Goal: Task Accomplishment & Management: Complete application form

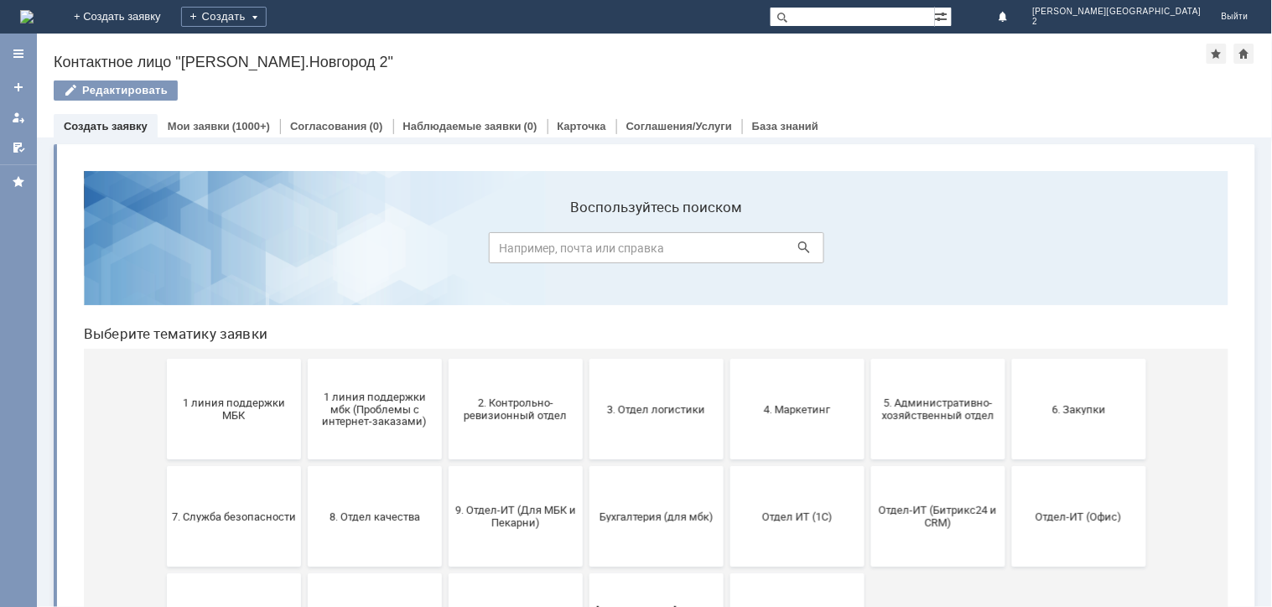
click at [257, 408] on span "1 линия поддержки МБК" at bounding box center [233, 408] width 124 height 25
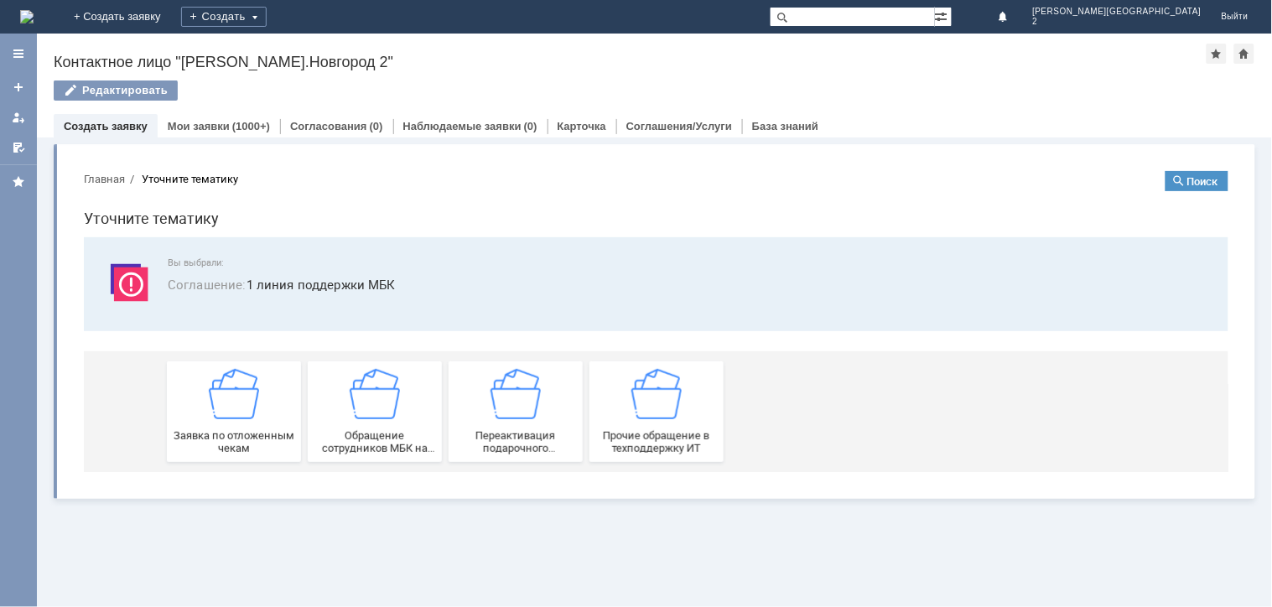
drag, startPoint x: 317, startPoint y: 579, endPoint x: 246, endPoint y: 424, distance: 170.3
click at [246, 424] on div "Заявка по отложенным чекам" at bounding box center [233, 411] width 124 height 86
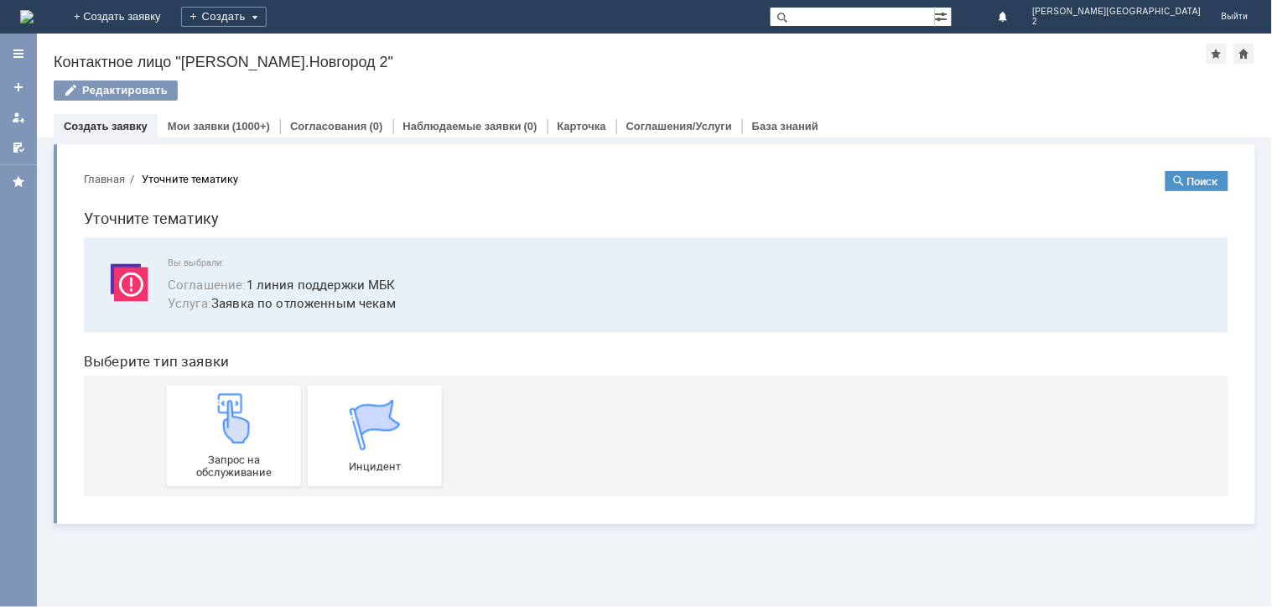
click at [246, 424] on img at bounding box center [233, 417] width 50 height 50
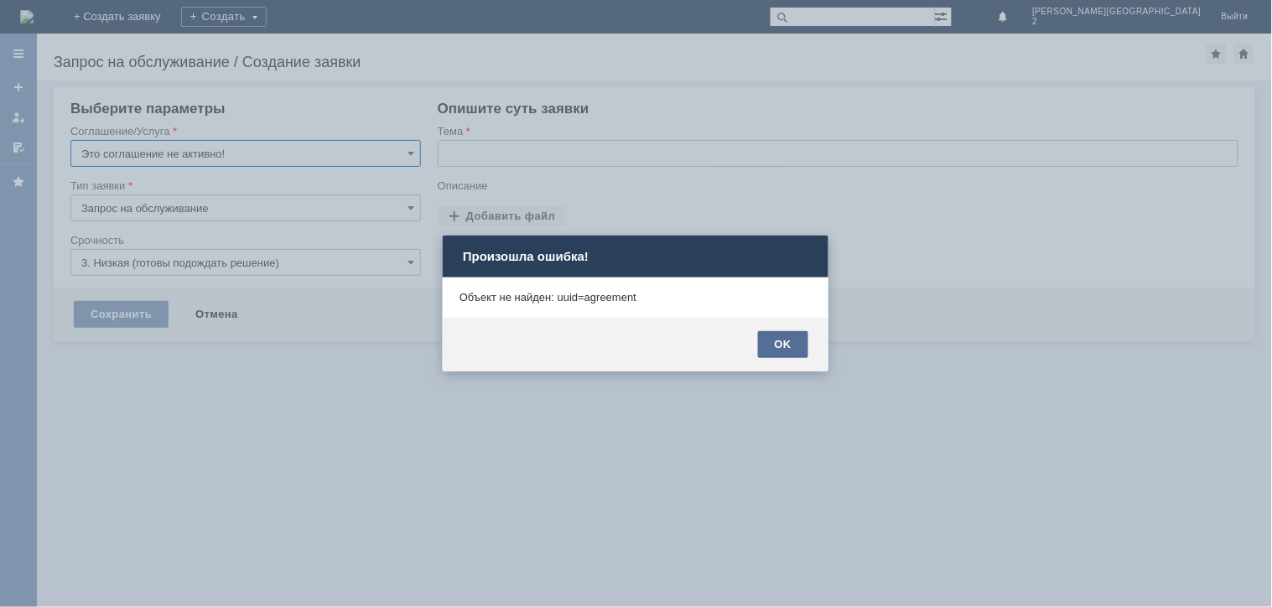
click at [801, 340] on div "OK" at bounding box center [783, 344] width 50 height 27
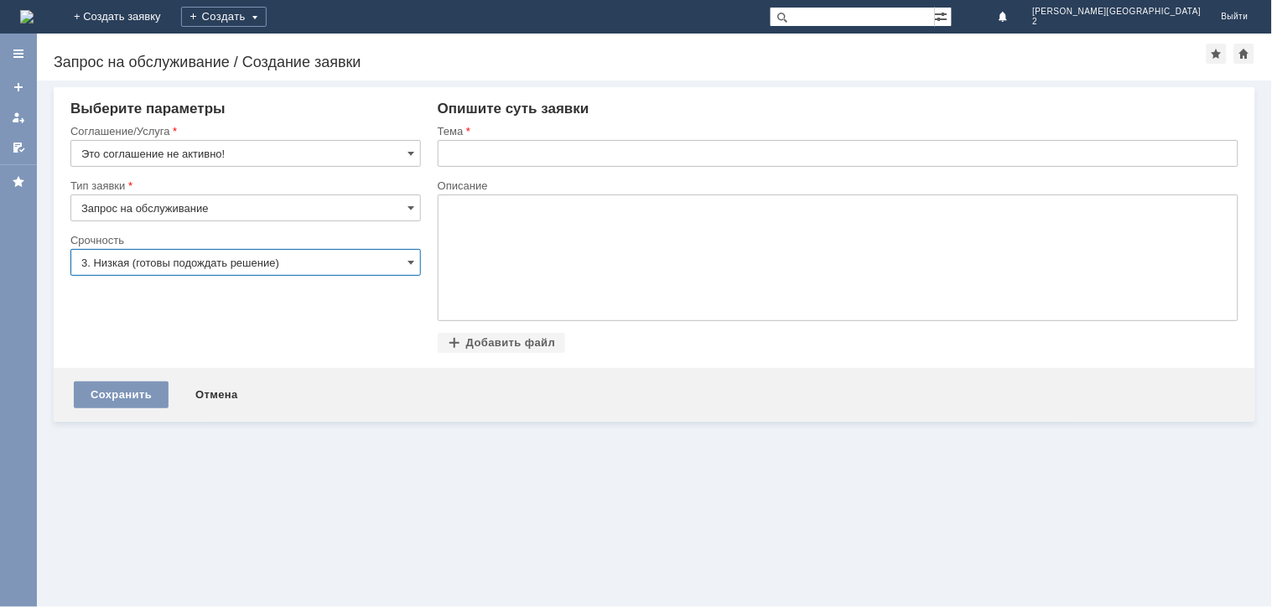
click at [200, 255] on input "3. Низкая (готовы подождать решение)" at bounding box center [245, 262] width 350 height 27
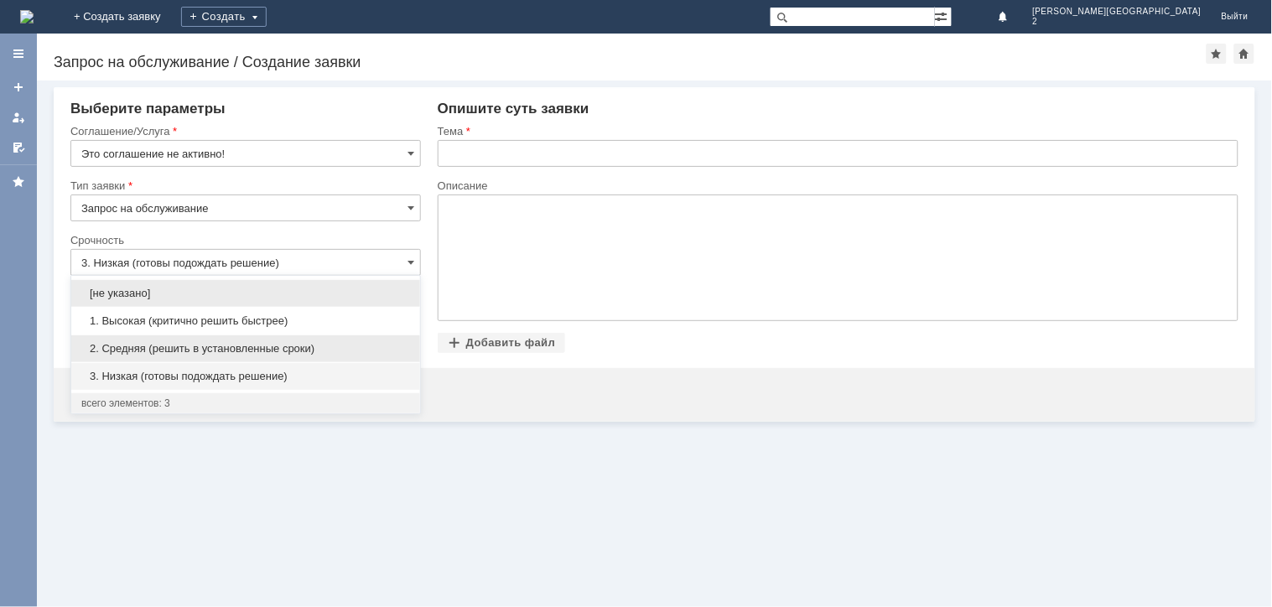
click at [102, 358] on div "2. Средняя (решить в установленные сроки)" at bounding box center [245, 348] width 349 height 27
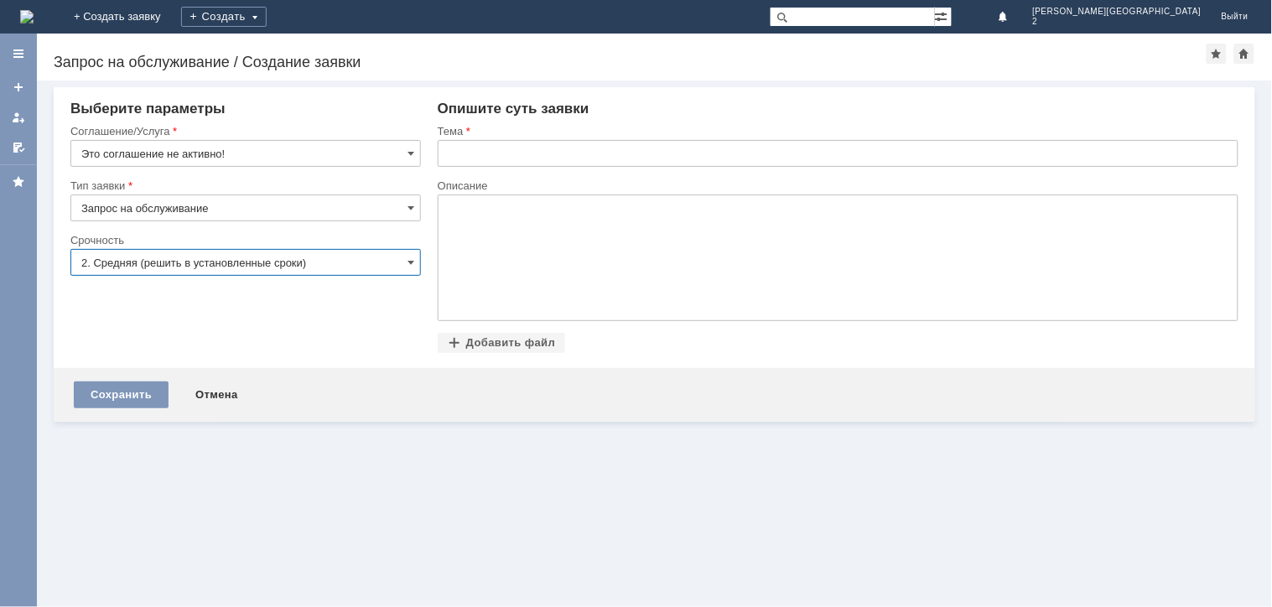
type input "2. Средняя (решить в установленные сроки)"
click at [500, 166] on input "text" at bounding box center [838, 153] width 801 height 27
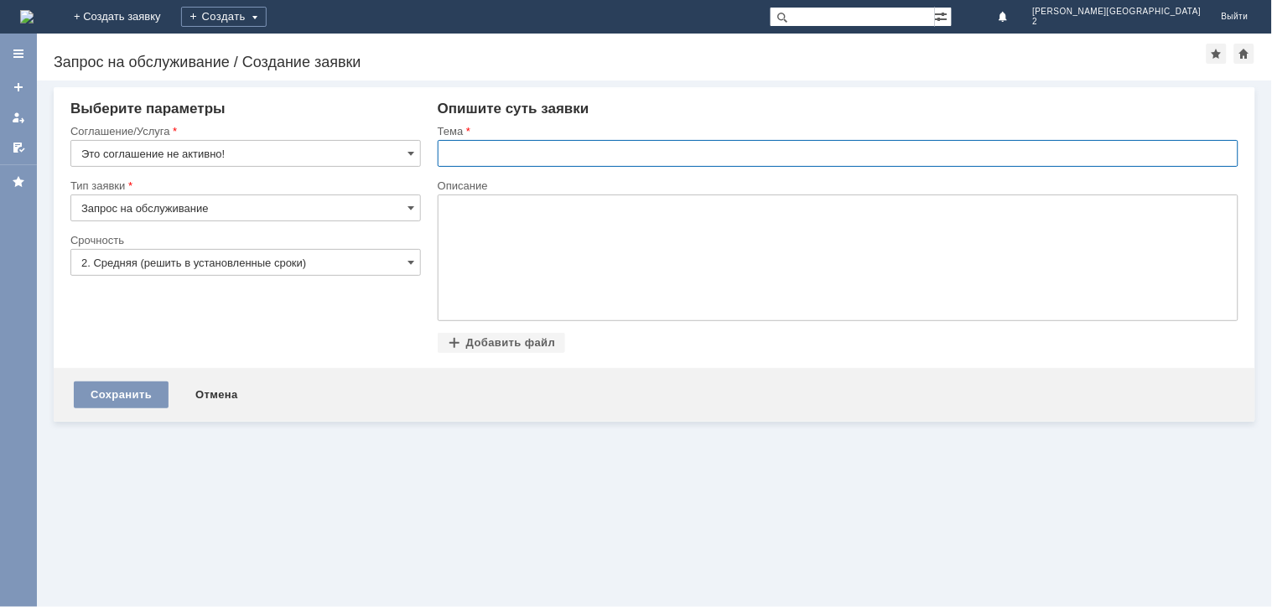
paste input "отложенные чеки [DATE]"
type input "отложенные чеки [DATE]"
click at [506, 210] on div at bounding box center [573, 207] width 238 height 13
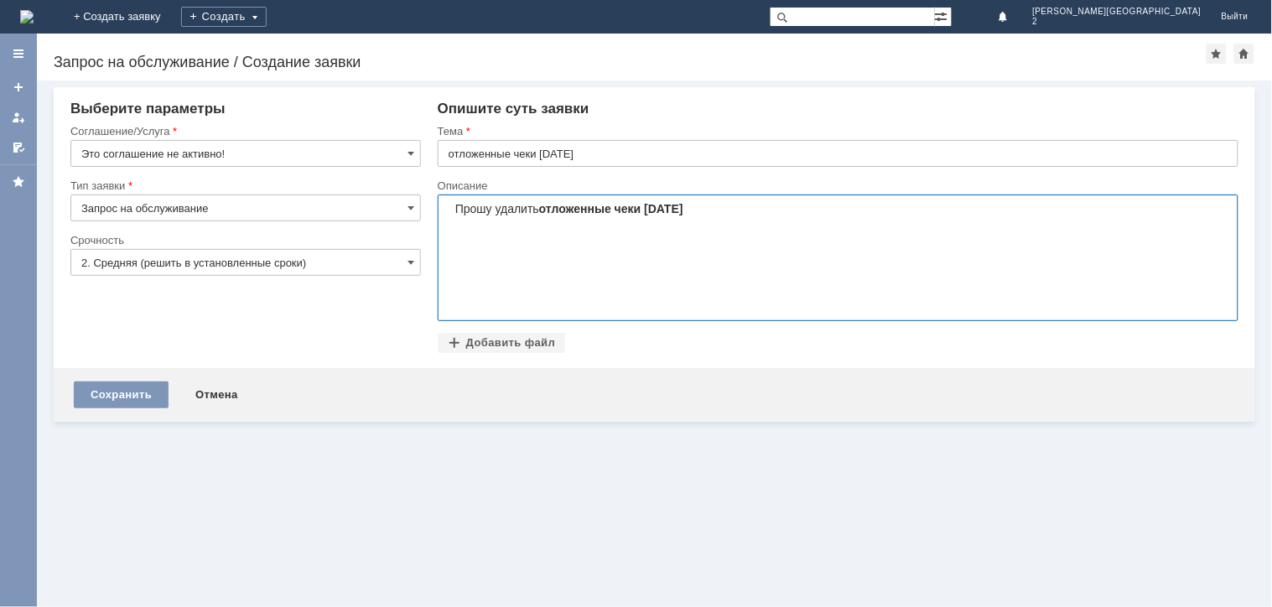
scroll to position [327, 4]
click at [511, 340] on div "Добавить файл" at bounding box center [502, 343] width 128 height 20
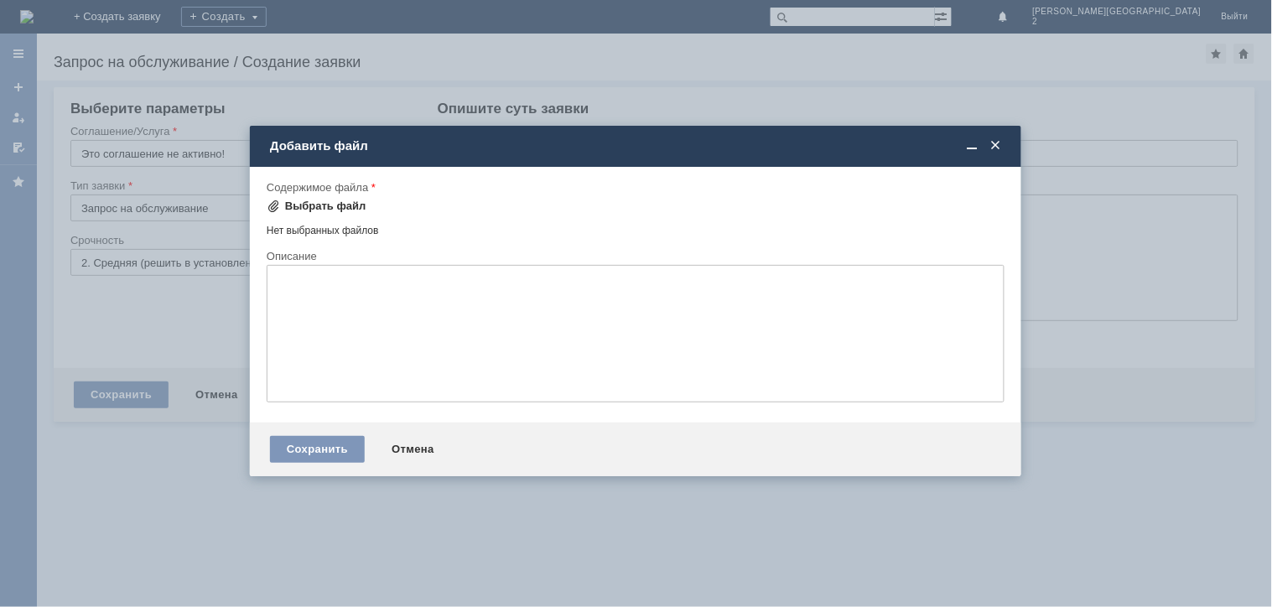
click at [328, 203] on div "Выбрать файл" at bounding box center [325, 206] width 81 height 13
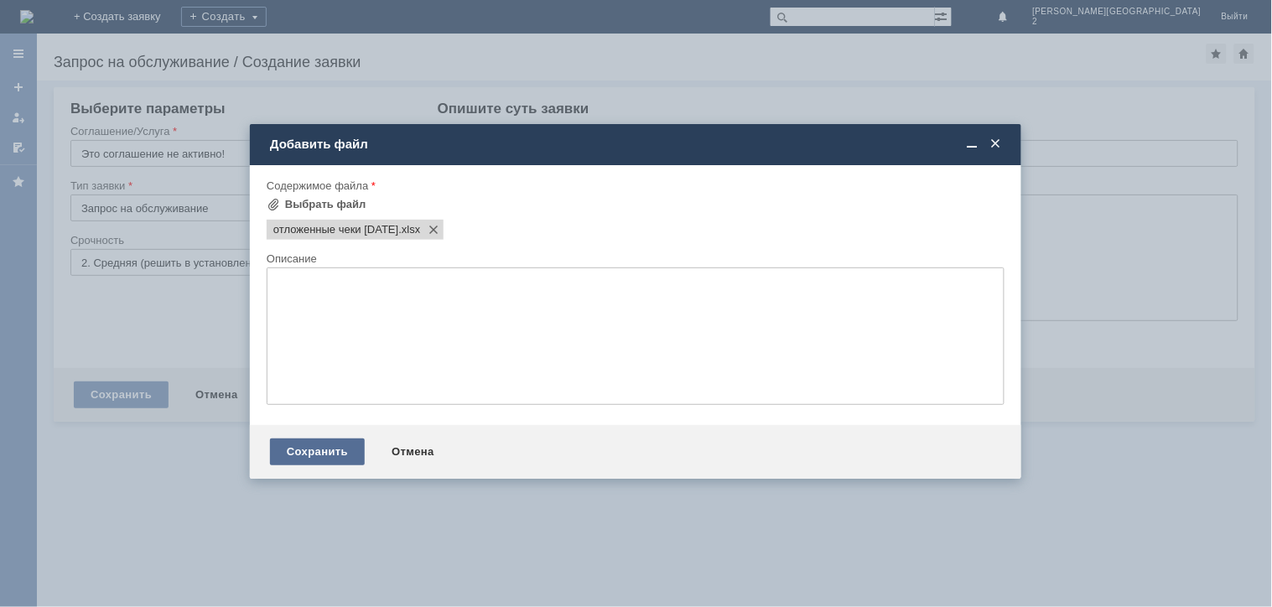
click at [307, 444] on div "Сохранить" at bounding box center [317, 451] width 95 height 27
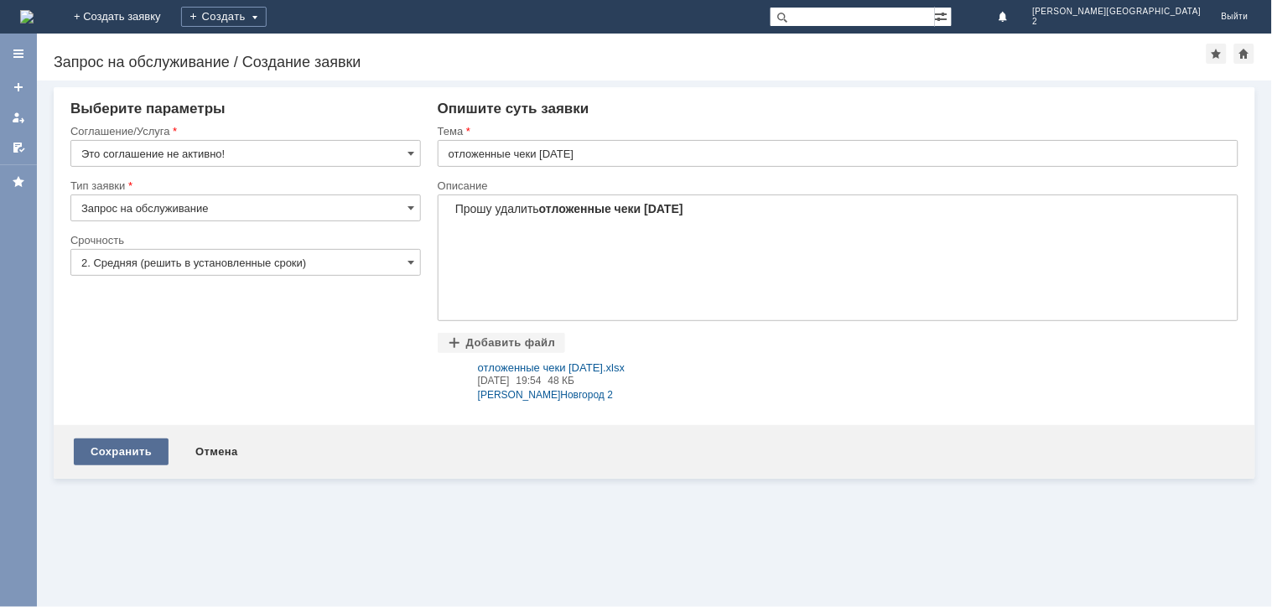
click at [120, 464] on div "Сохранить" at bounding box center [121, 451] width 95 height 27
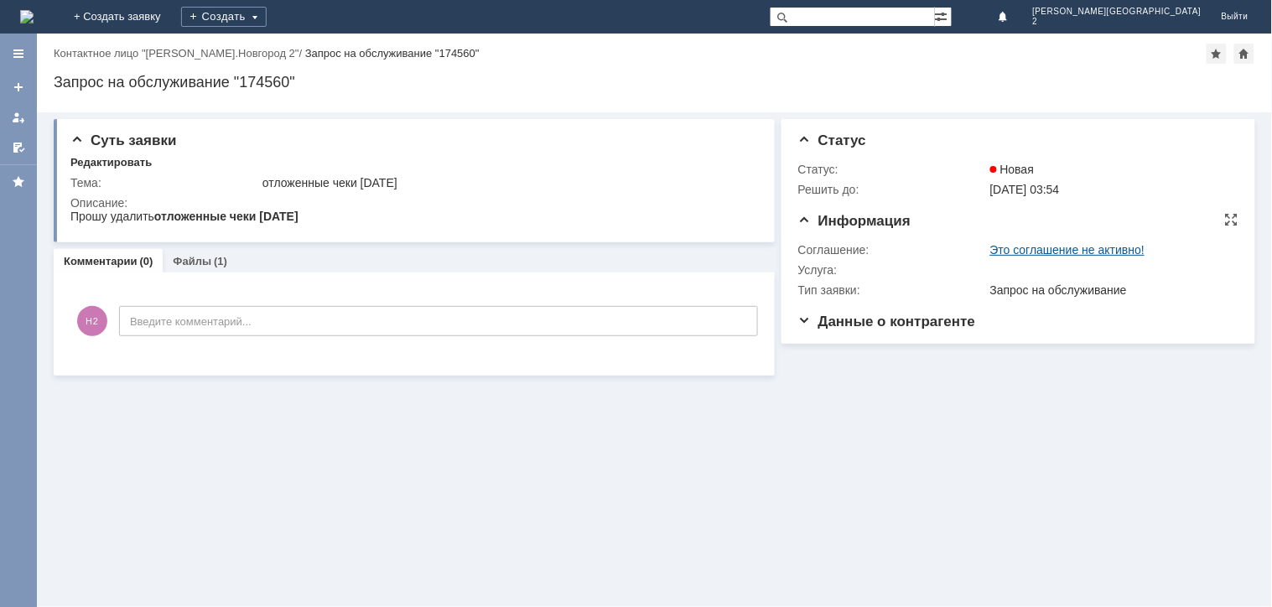
click at [1057, 243] on link "Это соглашение не активно!" at bounding box center [1067, 249] width 155 height 13
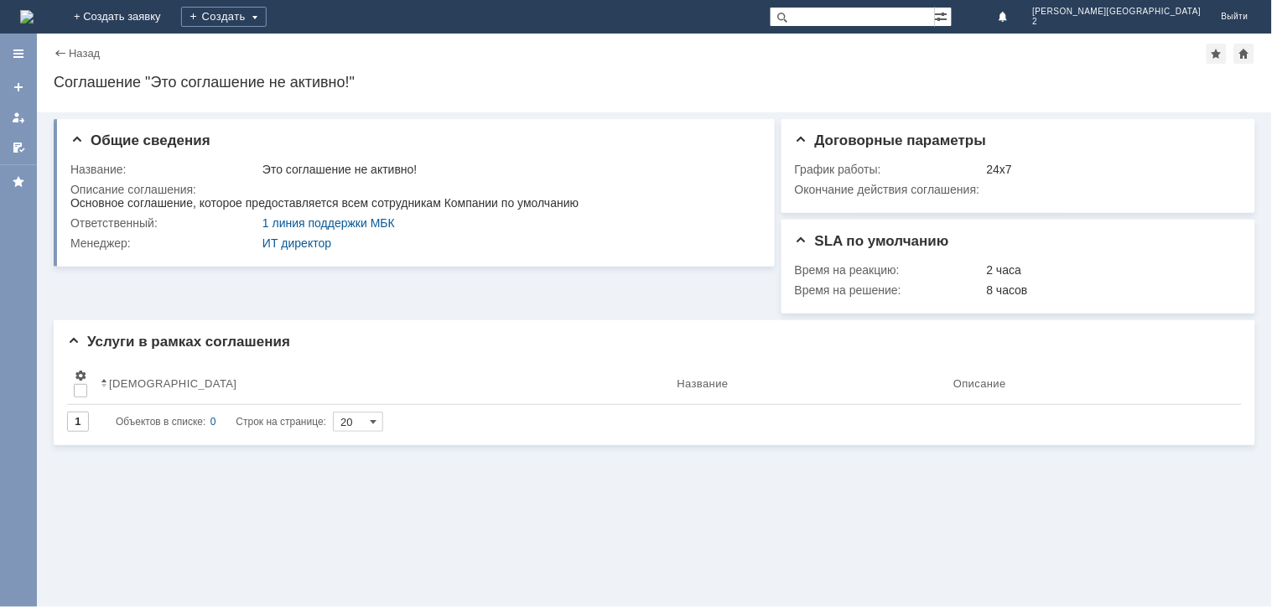
click at [34, 10] on img at bounding box center [26, 16] width 13 height 13
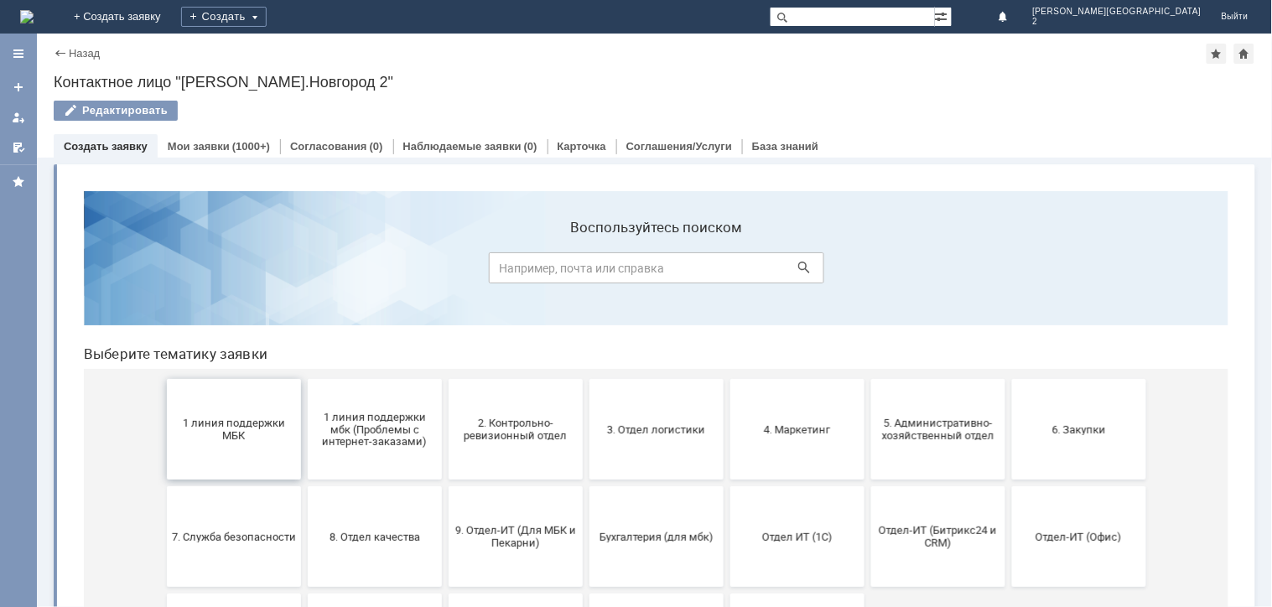
click at [185, 466] on button "1 линия поддержки МБК" at bounding box center [233, 428] width 134 height 101
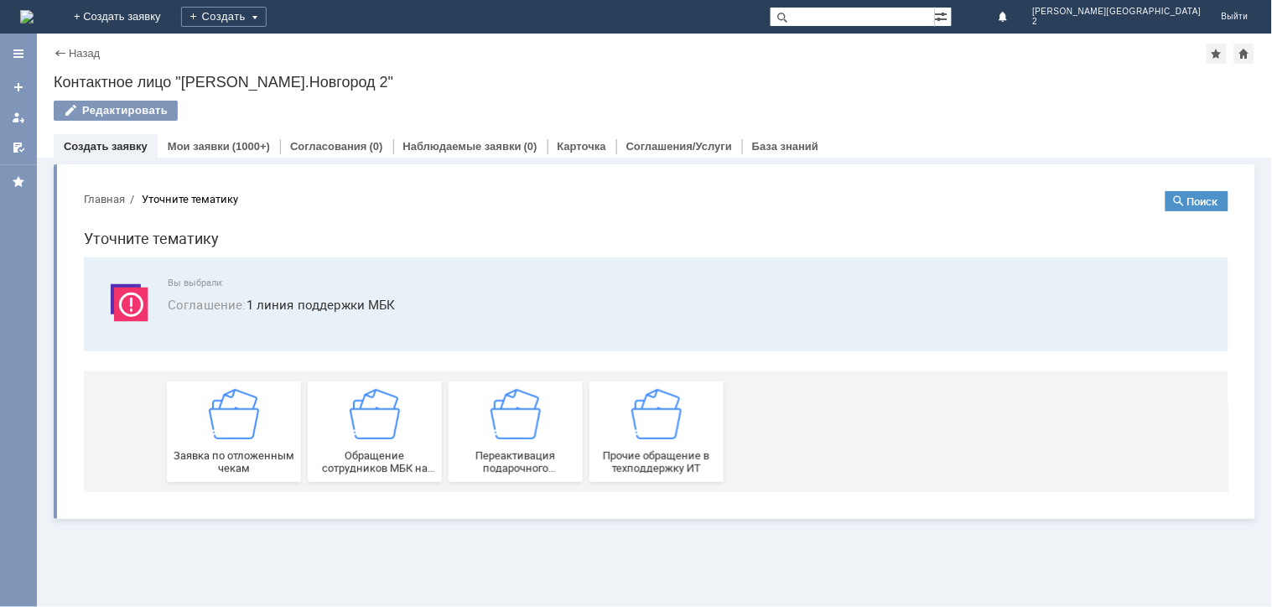
click at [215, 448] on span "Заявка по отложенным чекам" at bounding box center [233, 460] width 124 height 25
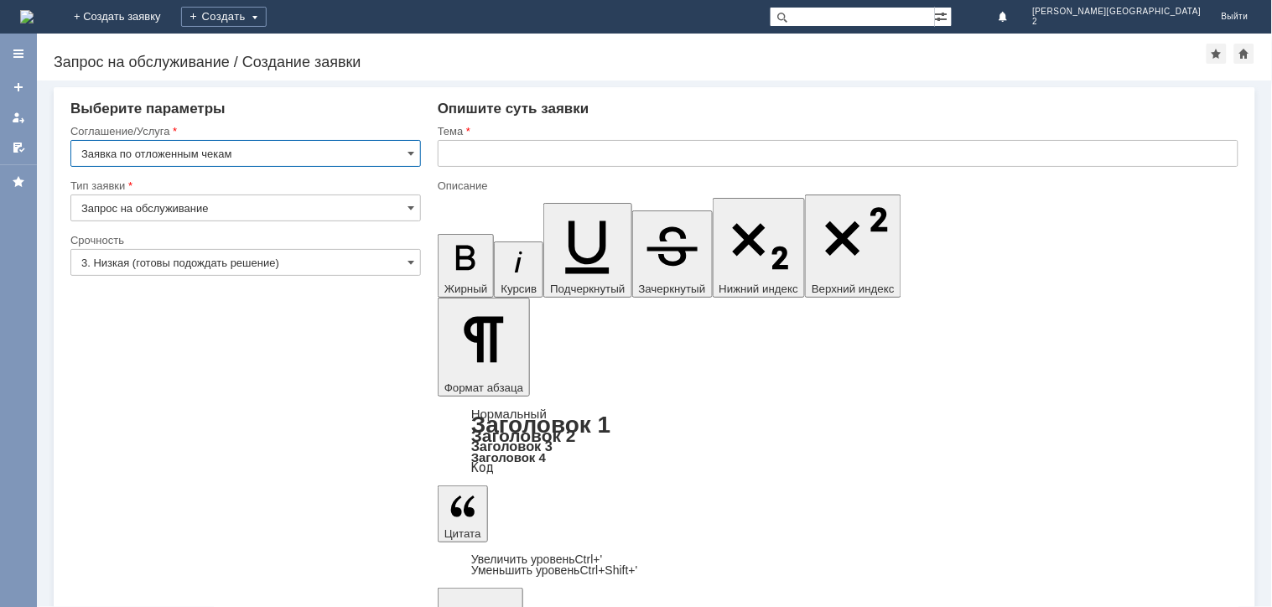
drag, startPoint x: 563, startPoint y: 137, endPoint x: 559, endPoint y: 158, distance: 20.4
click at [563, 149] on div "Тема" at bounding box center [838, 151] width 801 height 54
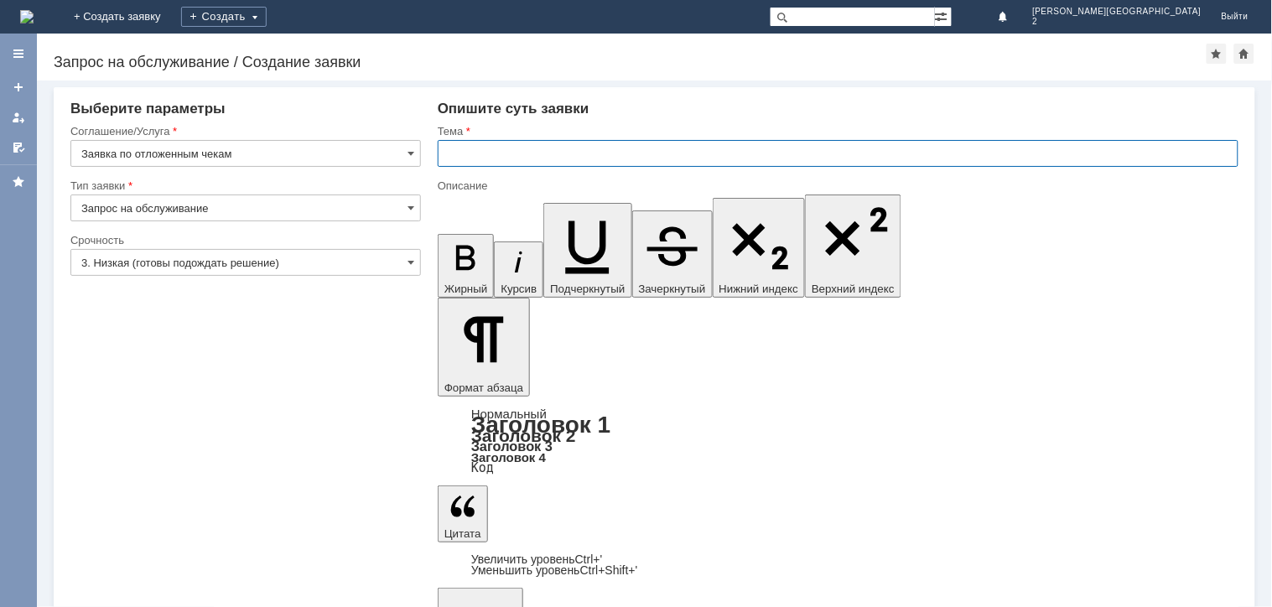
click at [557, 160] on input "text" at bounding box center [838, 153] width 801 height 27
paste input "отложенные чеки [DATE]"
type input "отложенные чеки [DATE]"
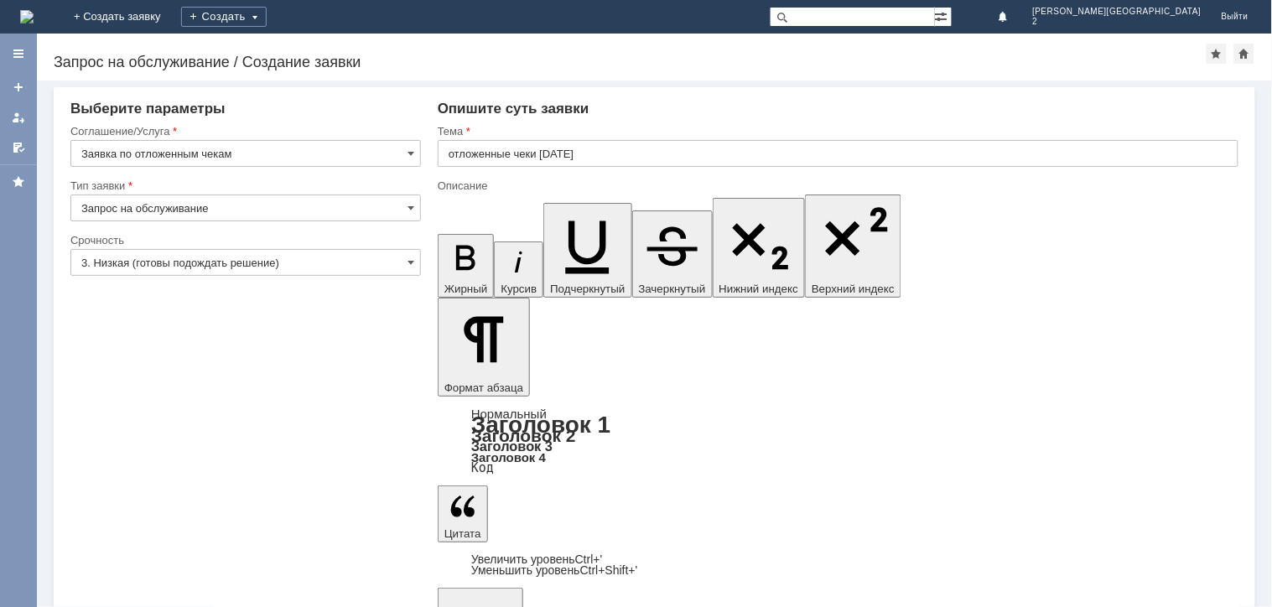
scroll to position [327, 4]
click at [220, 266] on input "3. Низкая (готовы подождать решение)" at bounding box center [245, 262] width 350 height 27
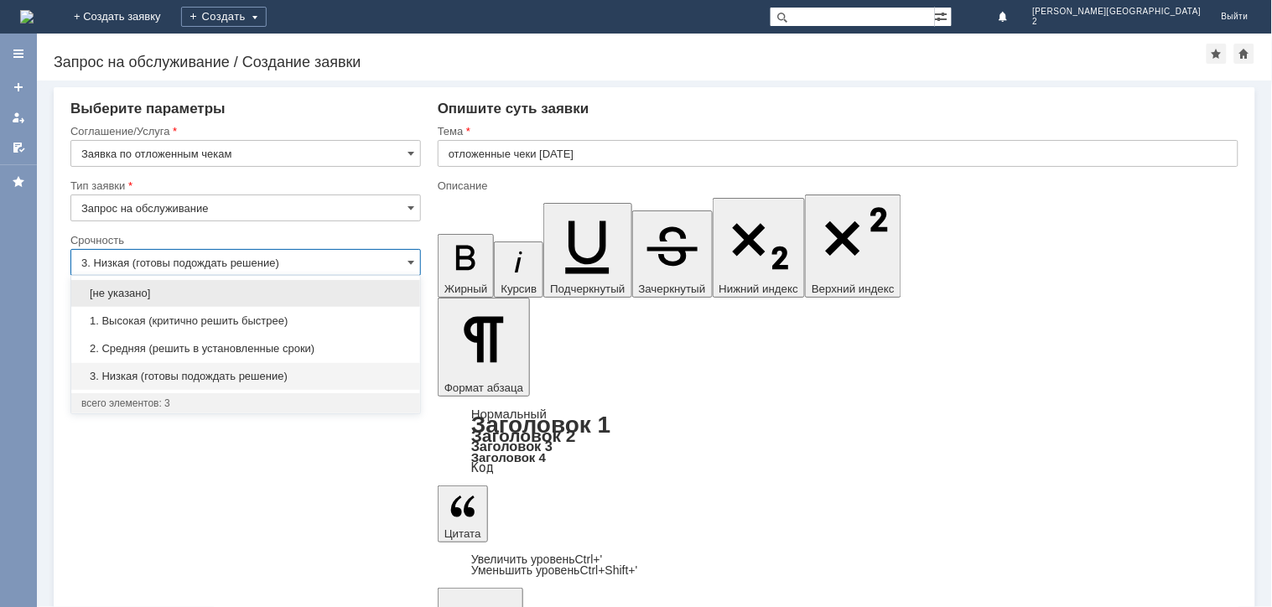
click at [143, 348] on span "2. Средняя (решить в установленные сроки)" at bounding box center [245, 348] width 329 height 13
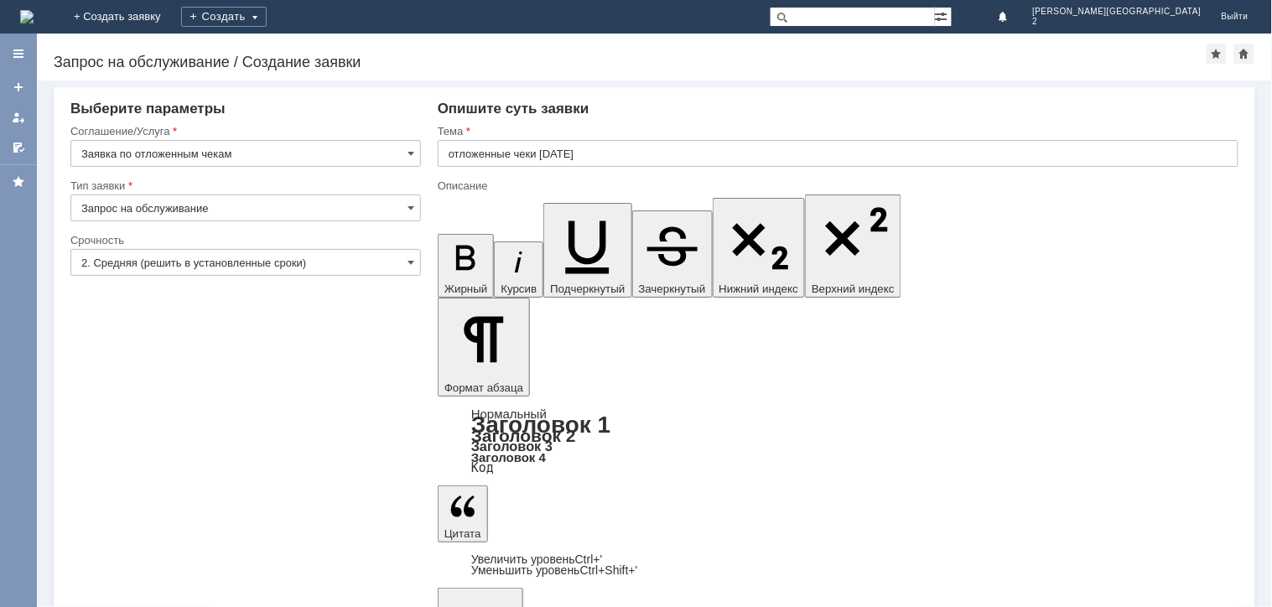
type input "2. Средняя (решить в установленные сроки)"
drag, startPoint x: 583, startPoint y: 5353, endPoint x: 453, endPoint y: 5034, distance: 344.8
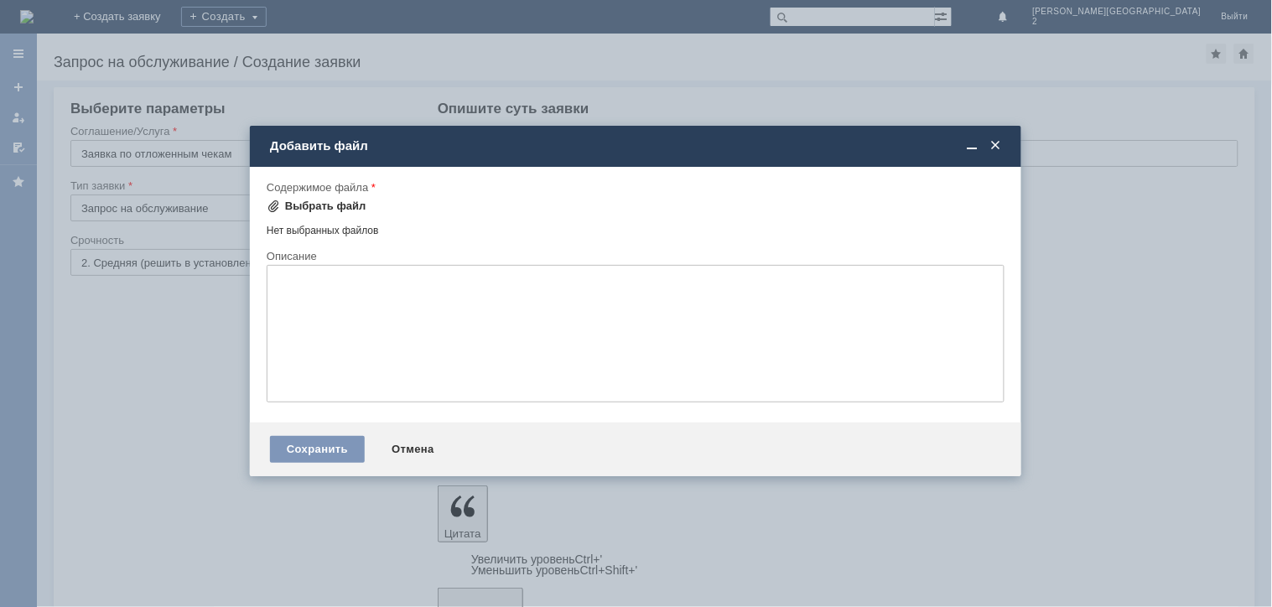
click at [321, 202] on div "Выбрать файл" at bounding box center [325, 206] width 81 height 13
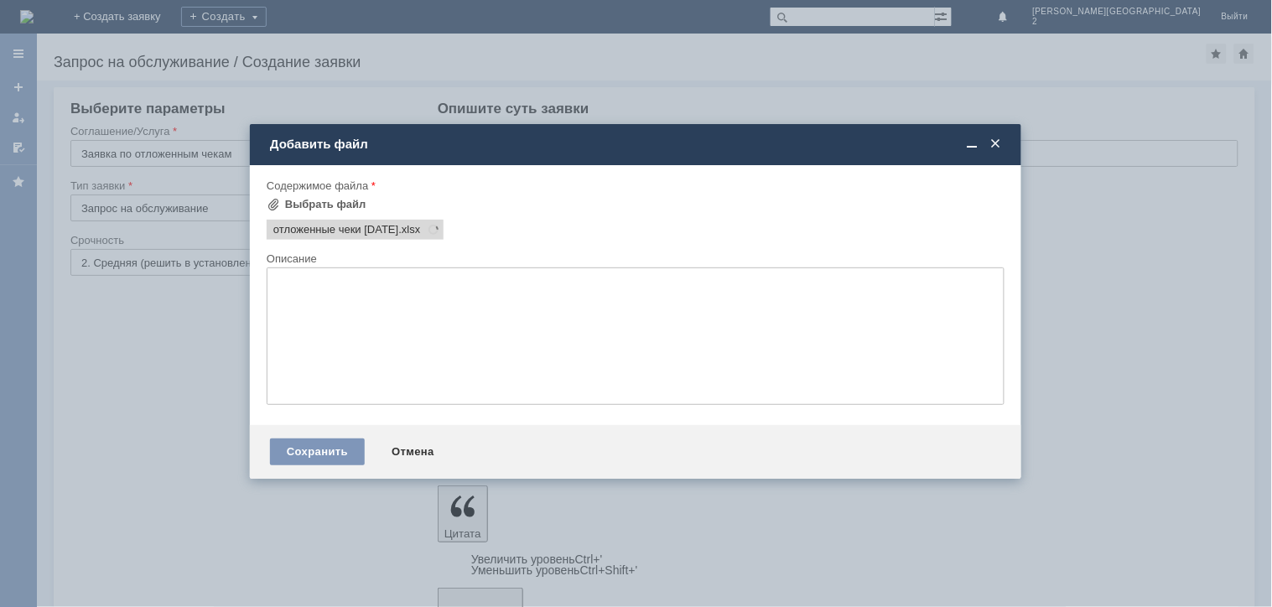
scroll to position [0, 0]
click at [306, 450] on div "Сохранить" at bounding box center [317, 451] width 95 height 27
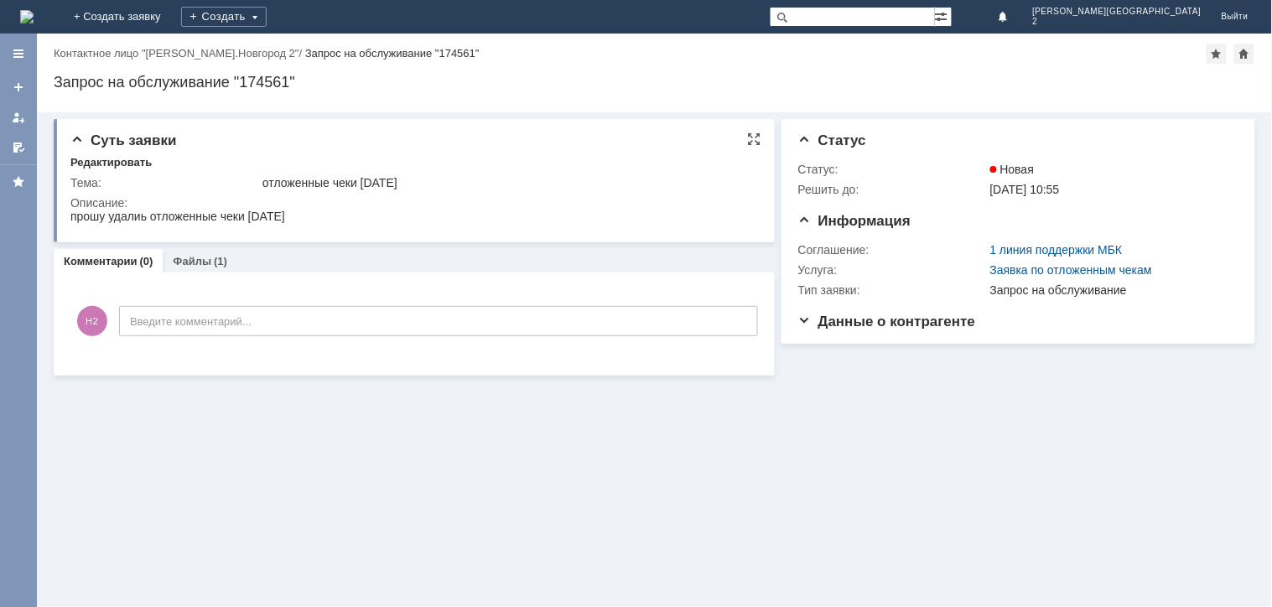
click at [89, 168] on div "Редактировать" at bounding box center [110, 162] width 81 height 13
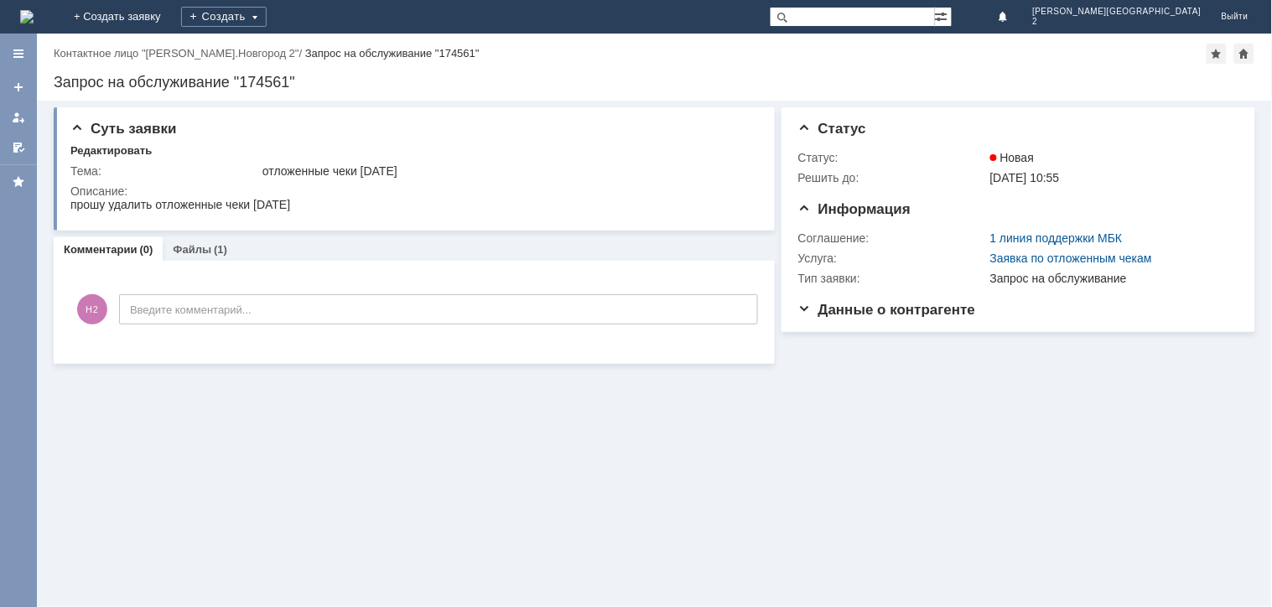
click at [34, 10] on img at bounding box center [26, 16] width 13 height 13
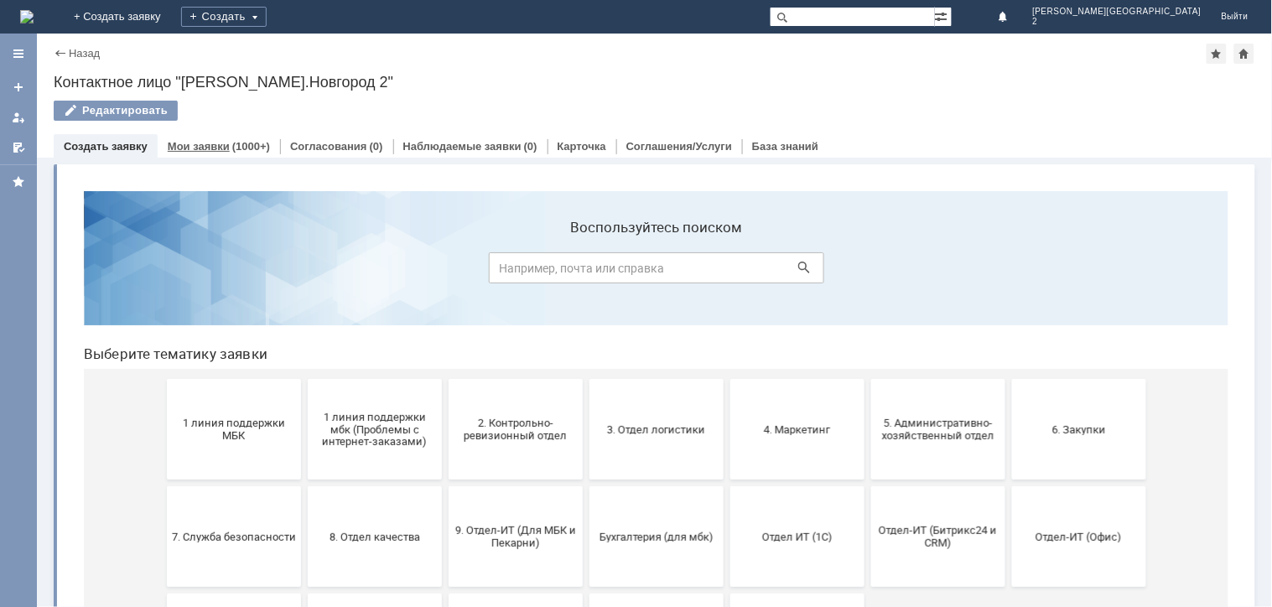
click at [206, 143] on link "Мои заявки" at bounding box center [199, 146] width 62 height 13
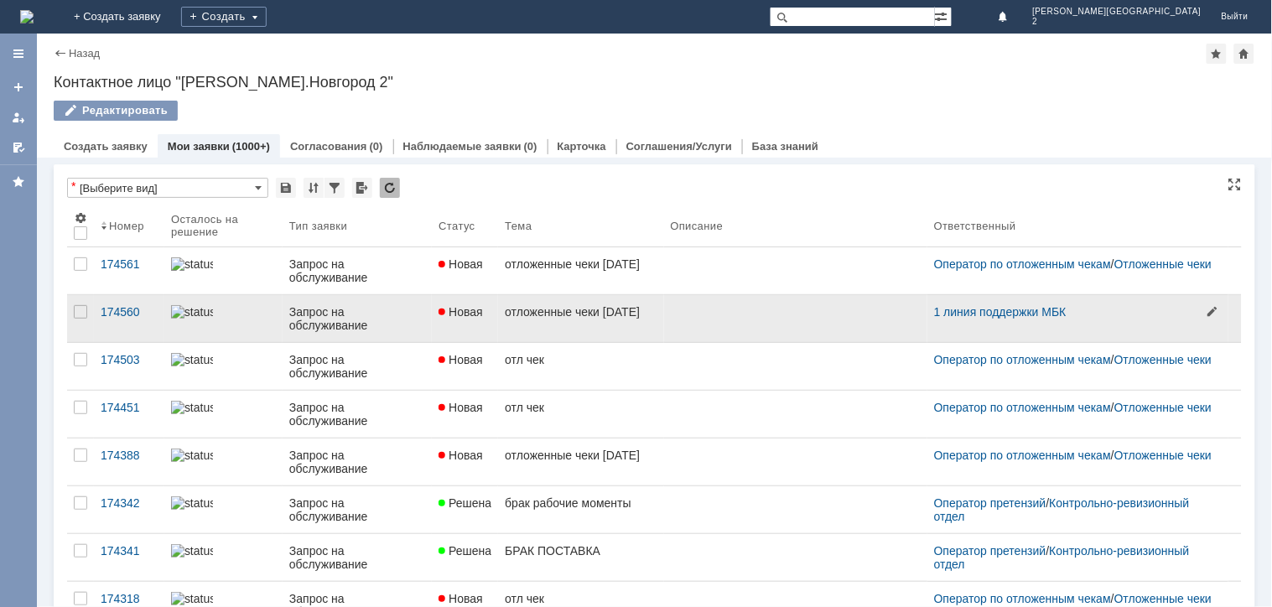
click at [1078, 324] on div "1 линия поддержки МБК" at bounding box center [1077, 318] width 301 height 47
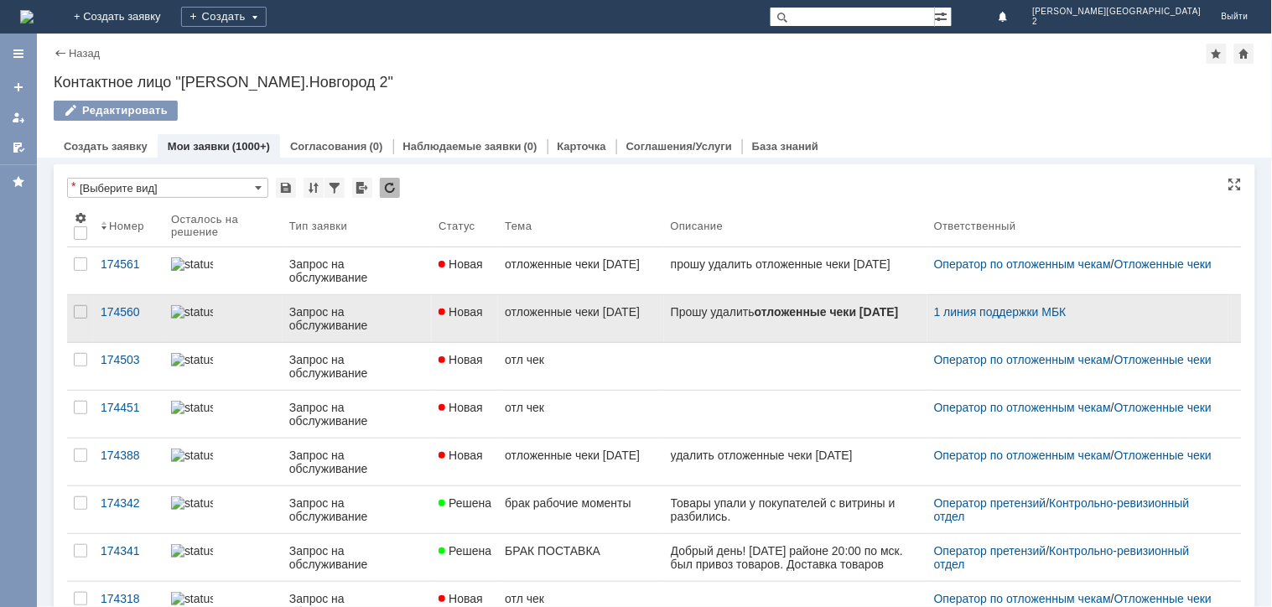
click at [754, 318] on strong "отложенные чеки [DATE]" at bounding box center [826, 310] width 144 height 13
click at [816, 338] on link at bounding box center [795, 318] width 263 height 47
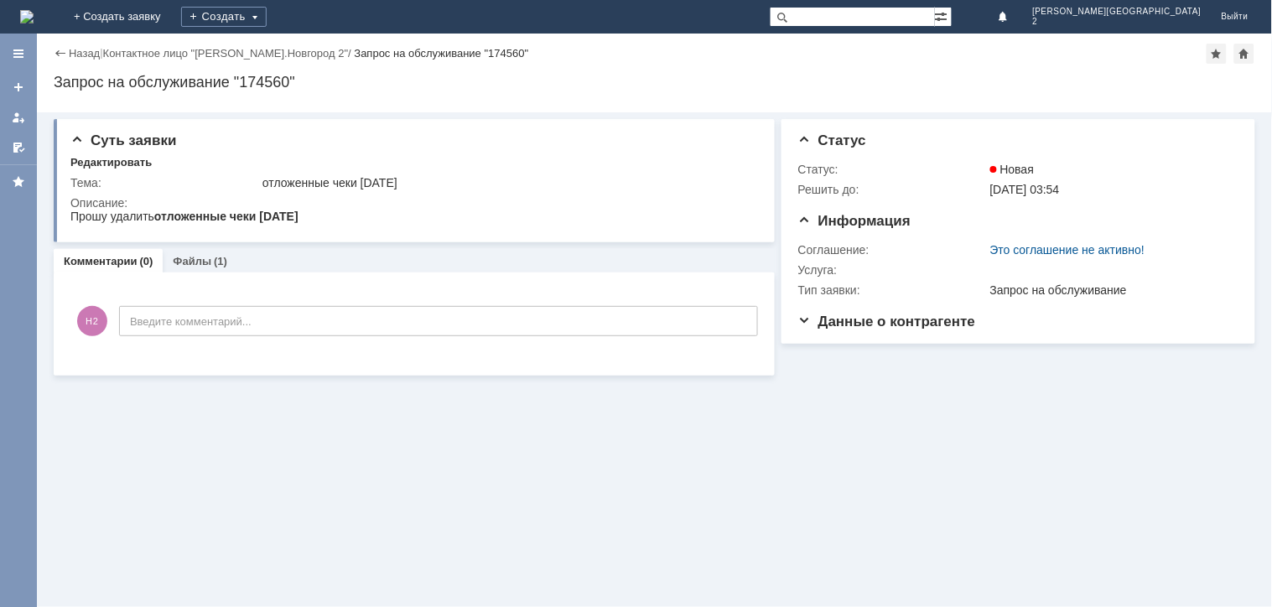
click at [34, 23] on img at bounding box center [26, 16] width 13 height 13
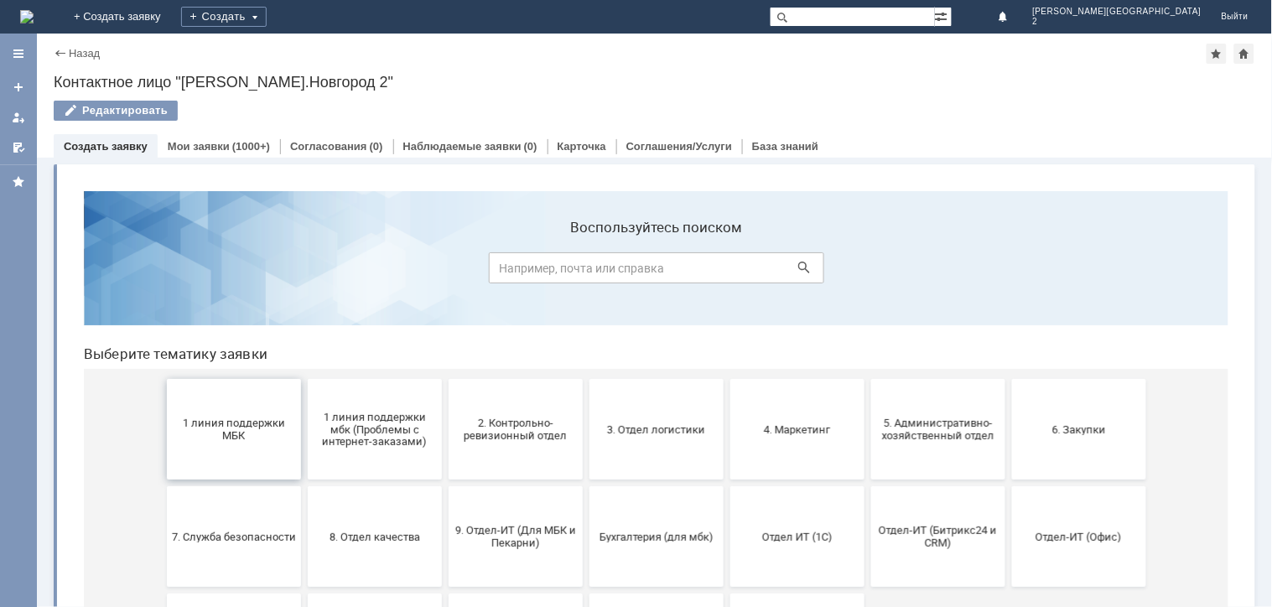
click at [239, 418] on span "1 линия поддержки МБК" at bounding box center [233, 428] width 124 height 25
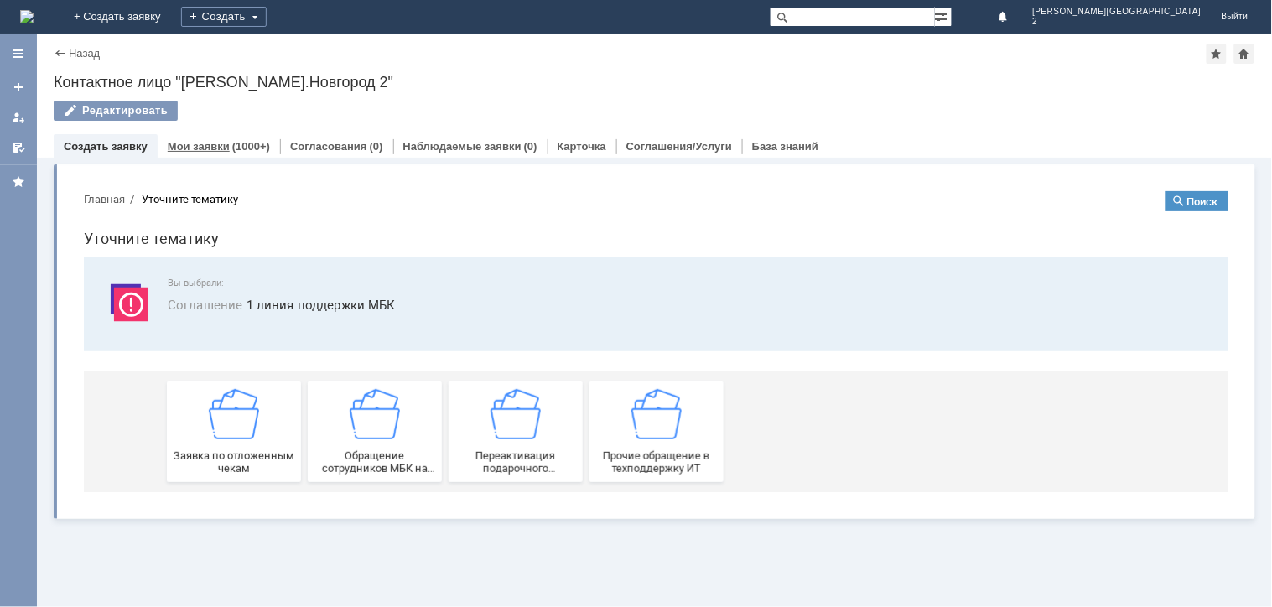
click at [222, 147] on link "Мои заявки" at bounding box center [199, 146] width 62 height 13
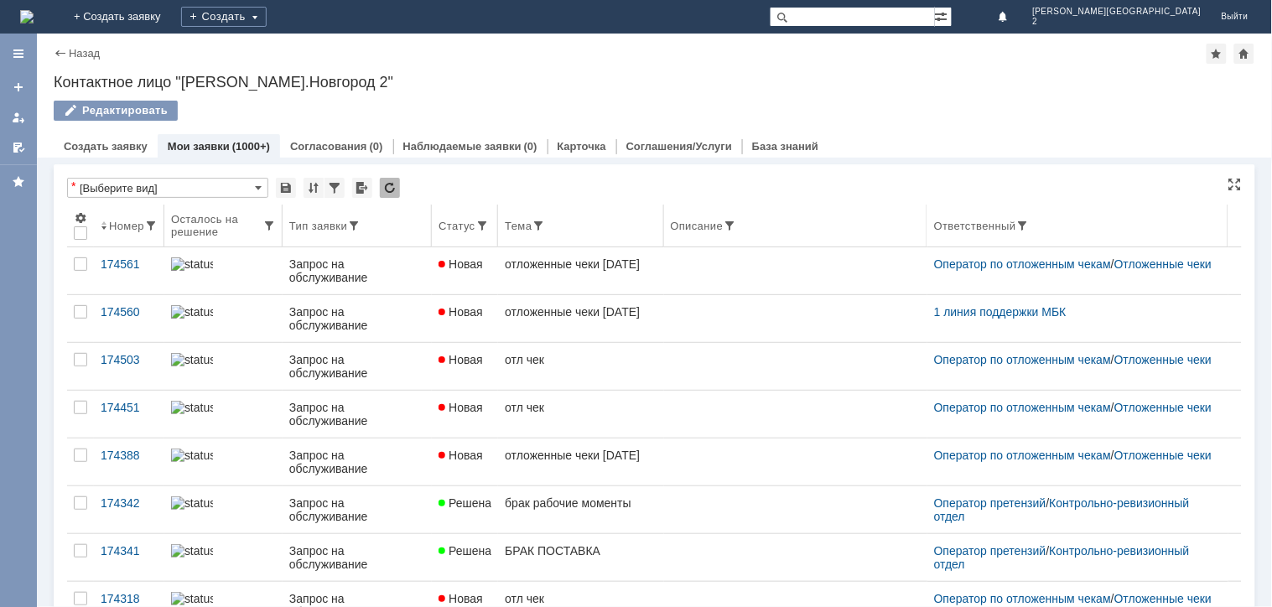
click at [448, 239] on th "Статус" at bounding box center [465, 226] width 66 height 43
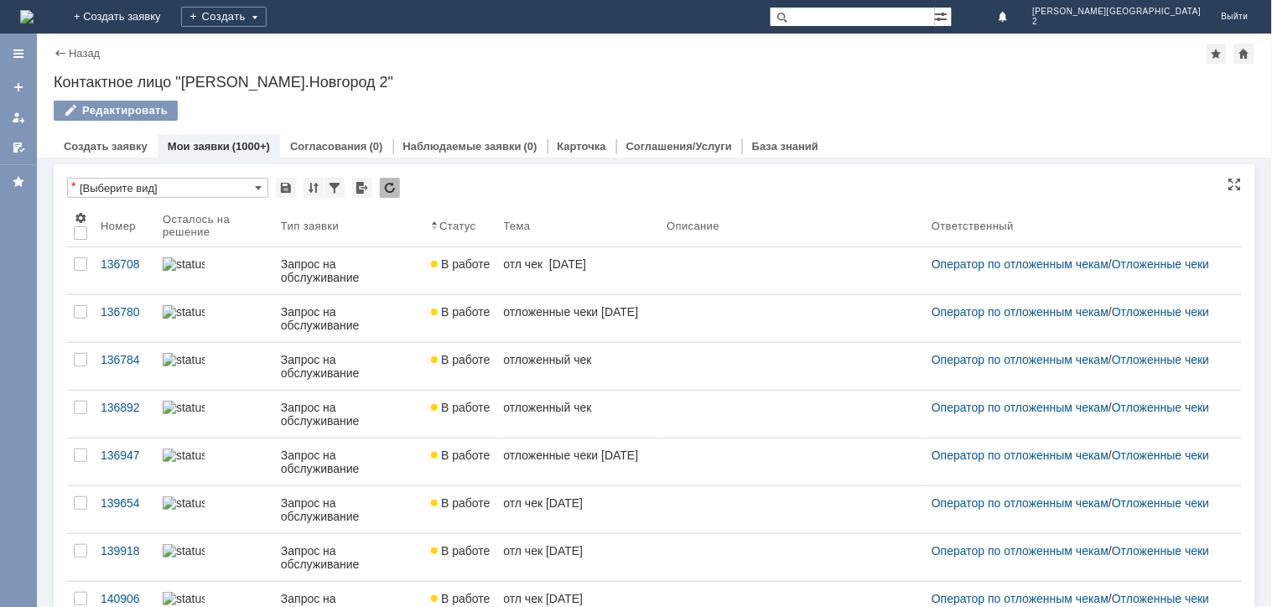
click at [203, 137] on div "Мои заявки (1000+)" at bounding box center [219, 146] width 122 height 24
click at [219, 143] on link "Мои заявки" at bounding box center [199, 146] width 62 height 13
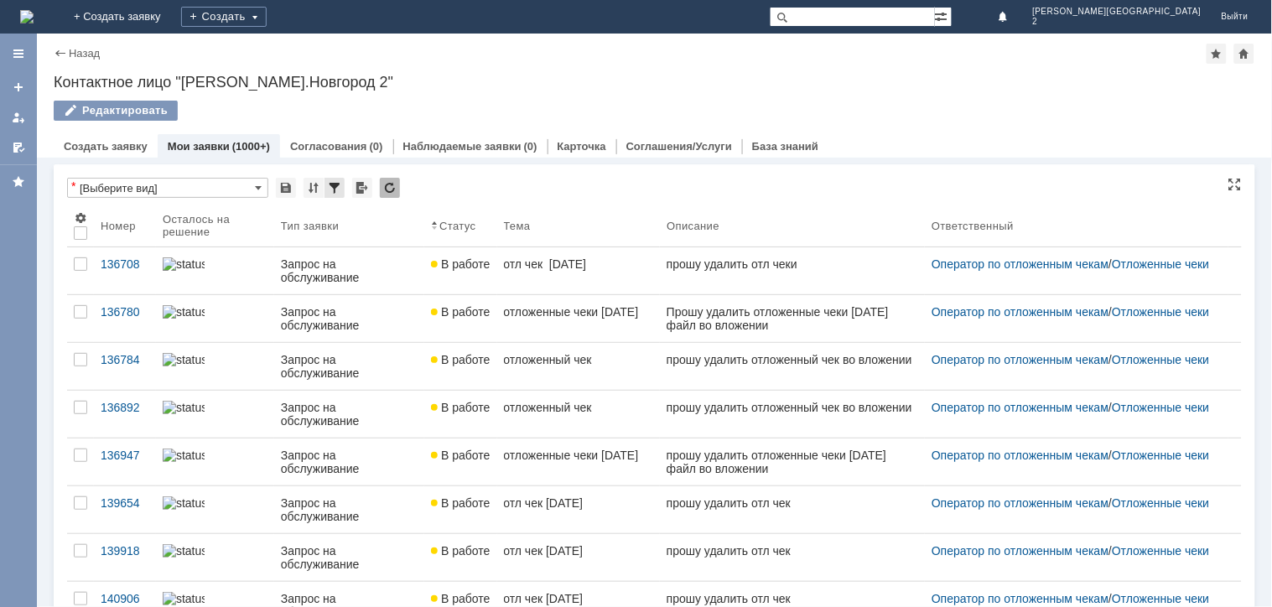
click at [334, 182] on div at bounding box center [334, 188] width 20 height 20
click at [391, 189] on div at bounding box center [390, 188] width 20 height 20
click at [396, 181] on div at bounding box center [390, 188] width 20 height 20
click at [395, 182] on div at bounding box center [390, 188] width 20 height 20
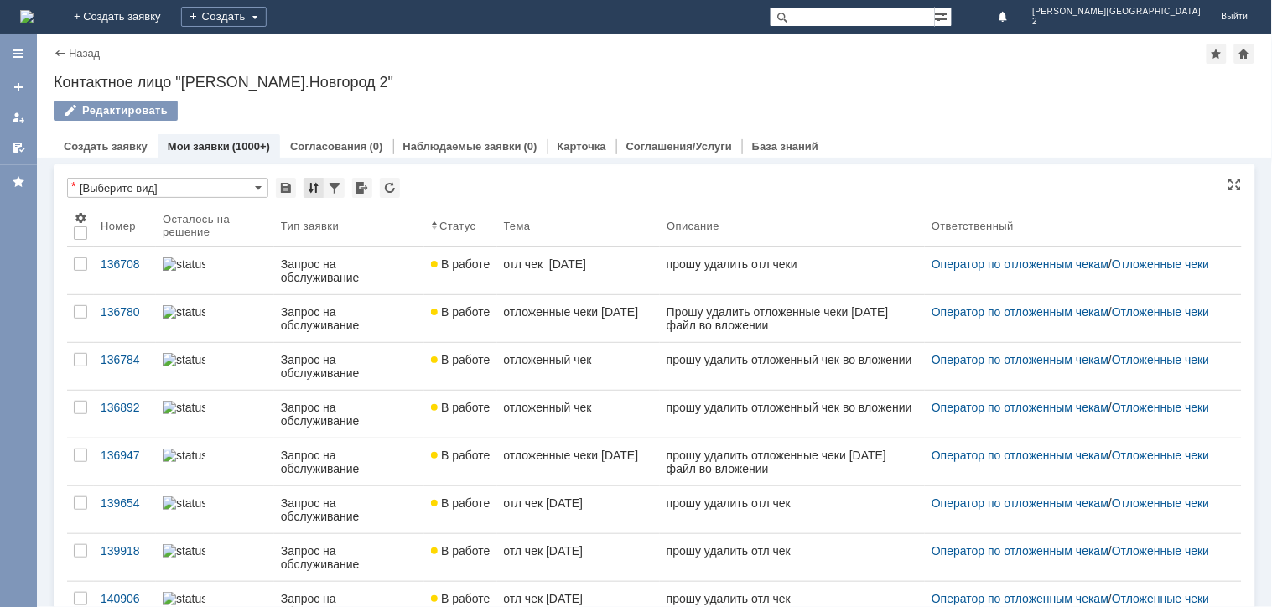
click at [311, 186] on div at bounding box center [313, 188] width 20 height 20
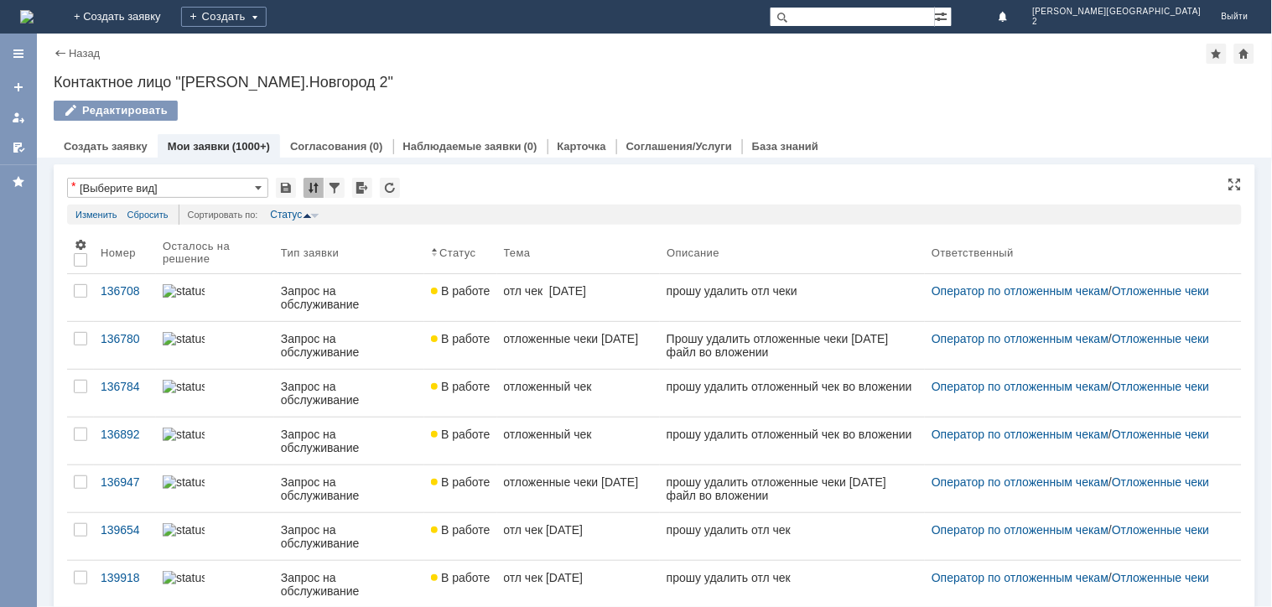
click at [311, 186] on div at bounding box center [313, 188] width 20 height 20
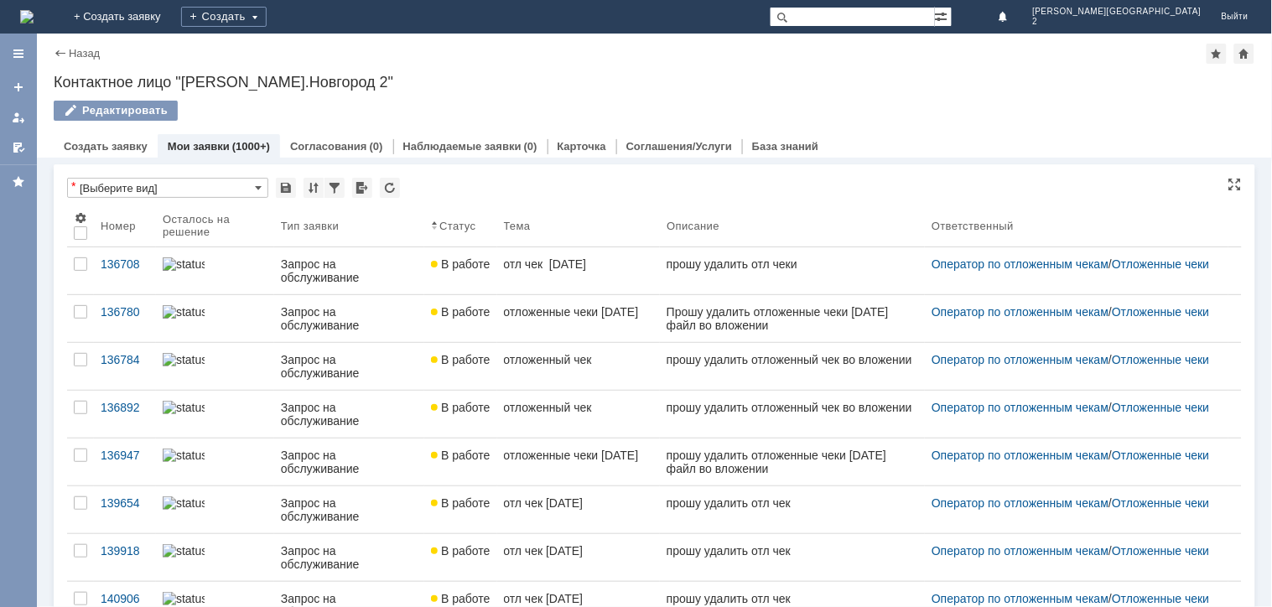
click at [252, 196] on input "[Выберите вид]" at bounding box center [167, 188] width 201 height 20
click at [199, 231] on div "[Выберите вид]" at bounding box center [168, 215] width 200 height 34
click at [215, 207] on div "[Выберите вид]" at bounding box center [168, 215] width 200 height 27
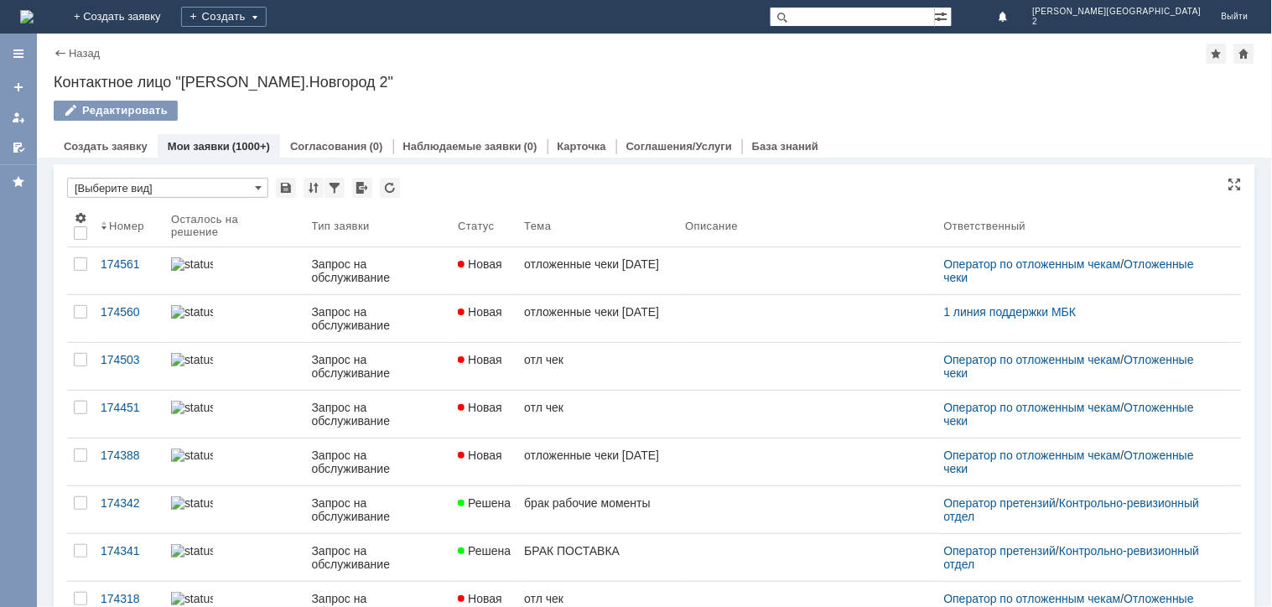
type input "[Выберите вид]"
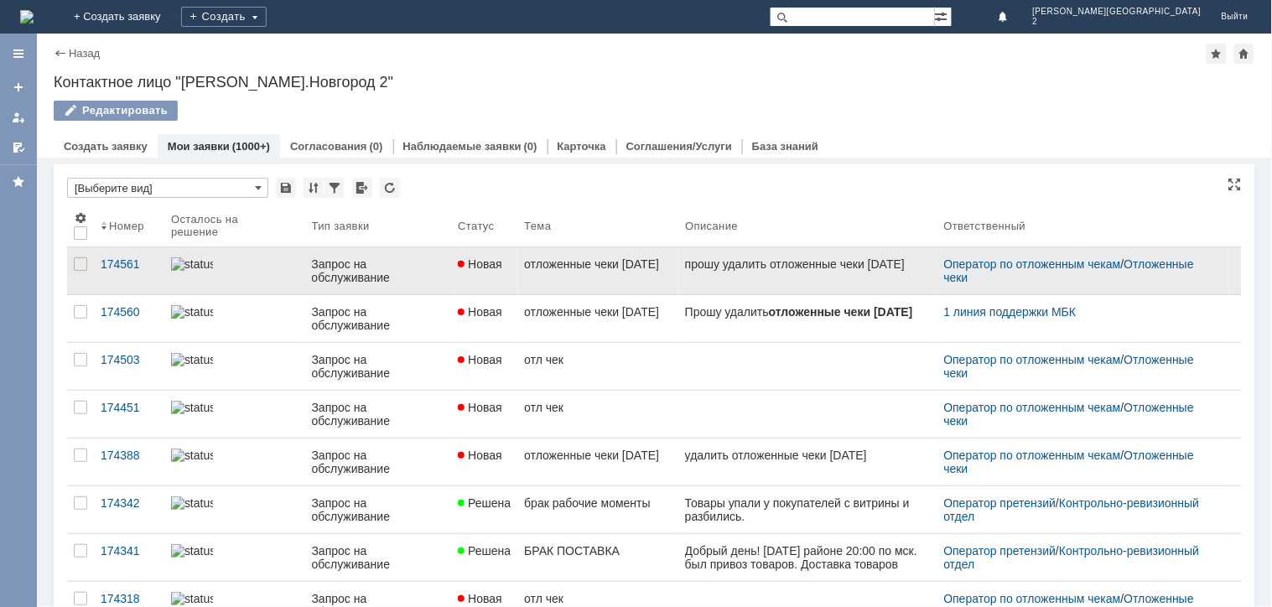
click at [480, 269] on span "Новая" at bounding box center [480, 263] width 44 height 13
